Goal: Navigation & Orientation: Find specific page/section

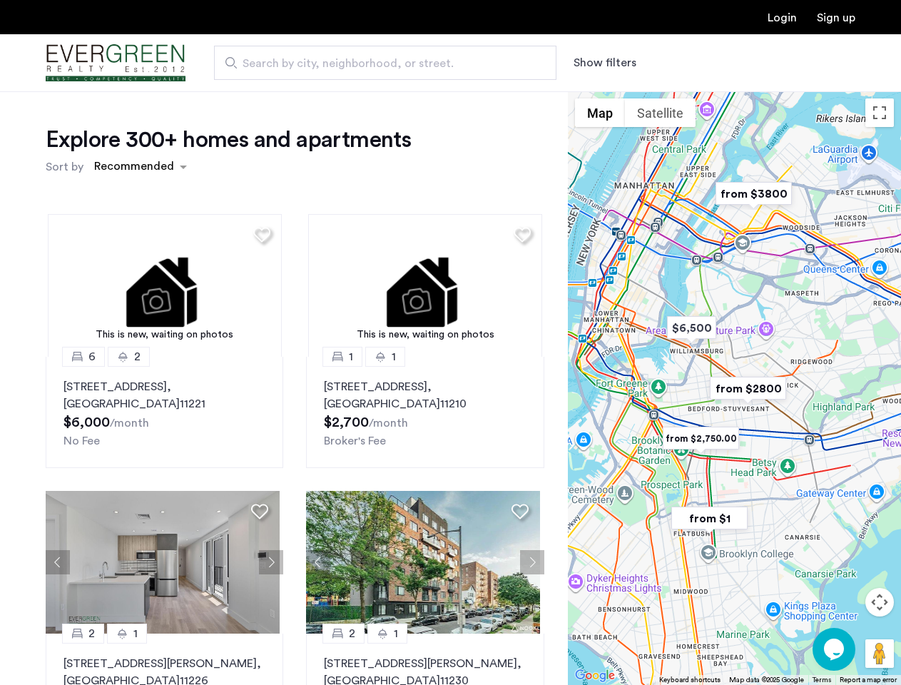
click at [603, 63] on button "Show filters" at bounding box center [604, 62] width 63 height 17
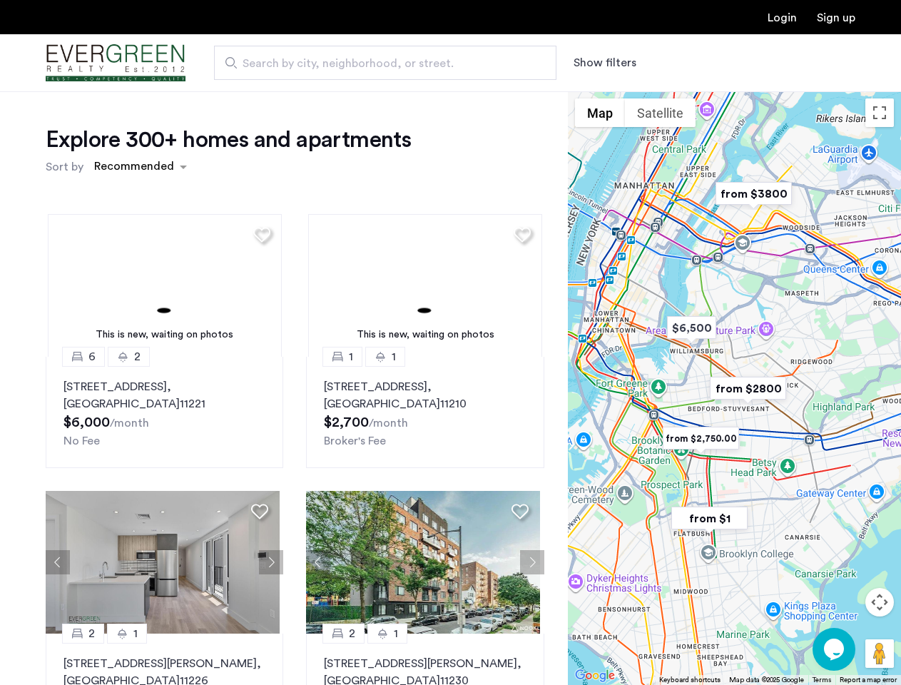
click at [140, 167] on div "Explore 300+ homes and apartments Sort by Recommended This is new, waiting on p…" at bounding box center [450, 434] width 901 height 686
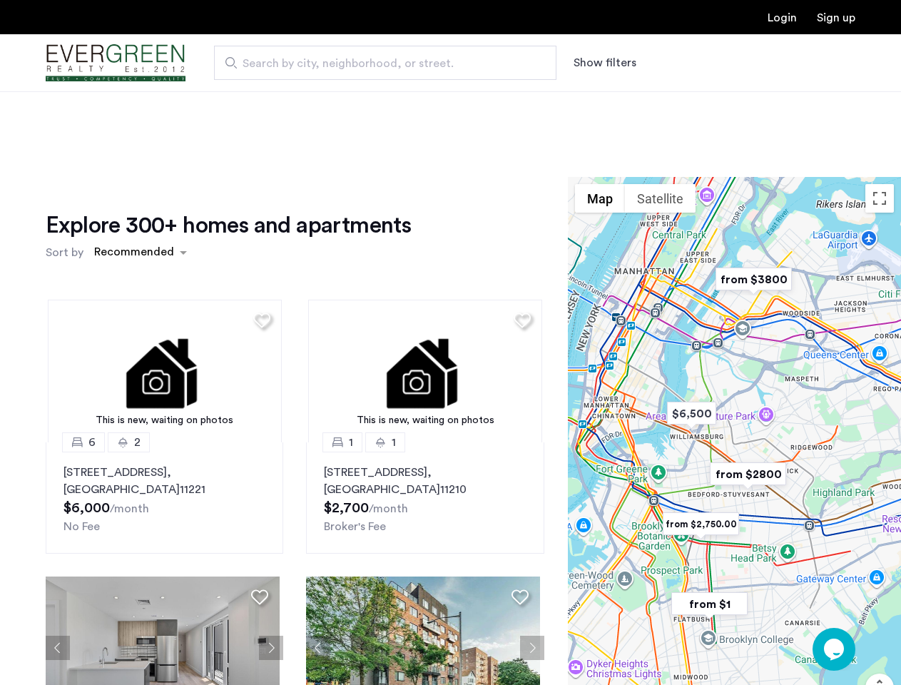
click at [260, 234] on h1 "Explore 300+ homes and apartments" at bounding box center [228, 225] width 365 height 29
click at [163, 285] on div "Explore 300+ homes and apartments Sort by Recommended This is new, waiting on p…" at bounding box center [295, 491] width 498 height 560
click at [163, 412] on img at bounding box center [165, 370] width 234 height 143
click at [516, 234] on div "Explore 300+ homes and apartments Sort by Recommended" at bounding box center [295, 238] width 498 height 54
click at [419, 285] on div "Explore 300+ homes and apartments Sort by Recommended This is new, waiting on p…" at bounding box center [295, 491] width 498 height 560
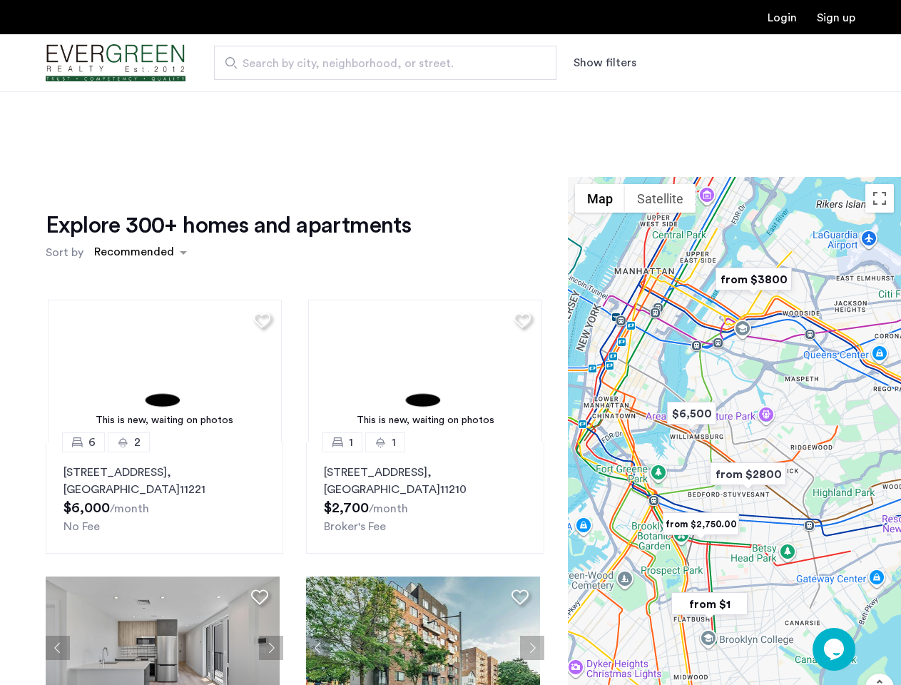
click at [419, 412] on img at bounding box center [425, 370] width 234 height 143
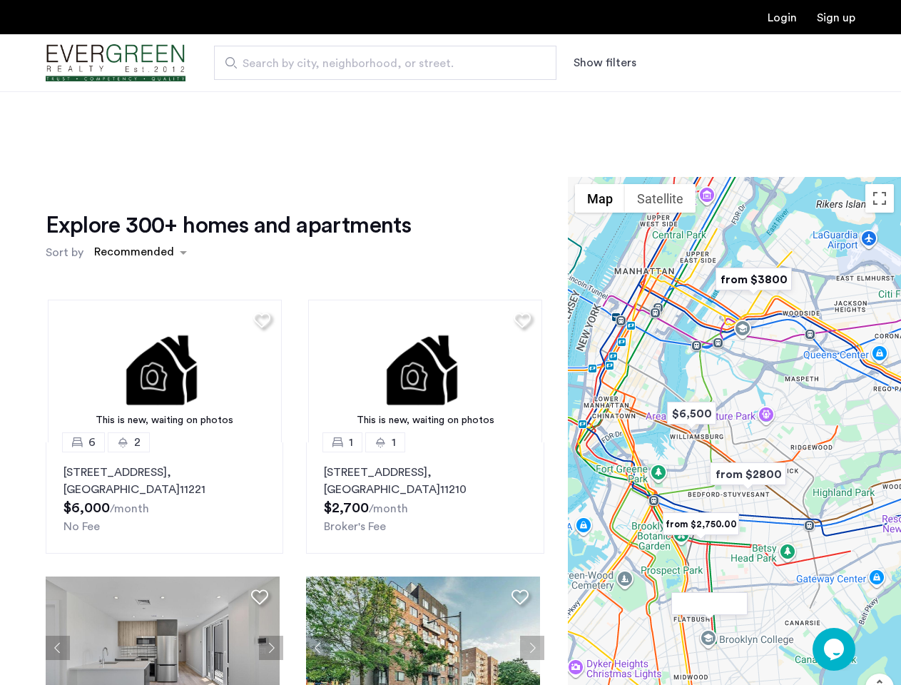
click at [58, 562] on div "This is new, waiting on photos 6 2 [STREET_ADDRESS] $6,000 /month No Fee This i…" at bounding box center [294, 529] width 521 height 483
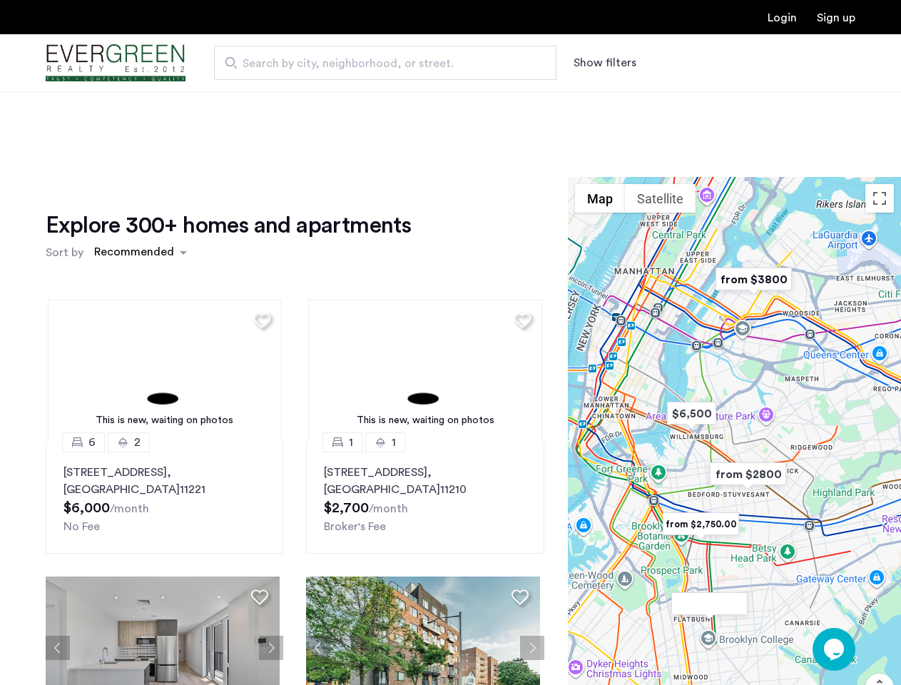
click at [260, 511] on div "[STREET_ADDRESS] $6,000 /month No Fee" at bounding box center [164, 498] width 202 height 71
